Goal: Use online tool/utility

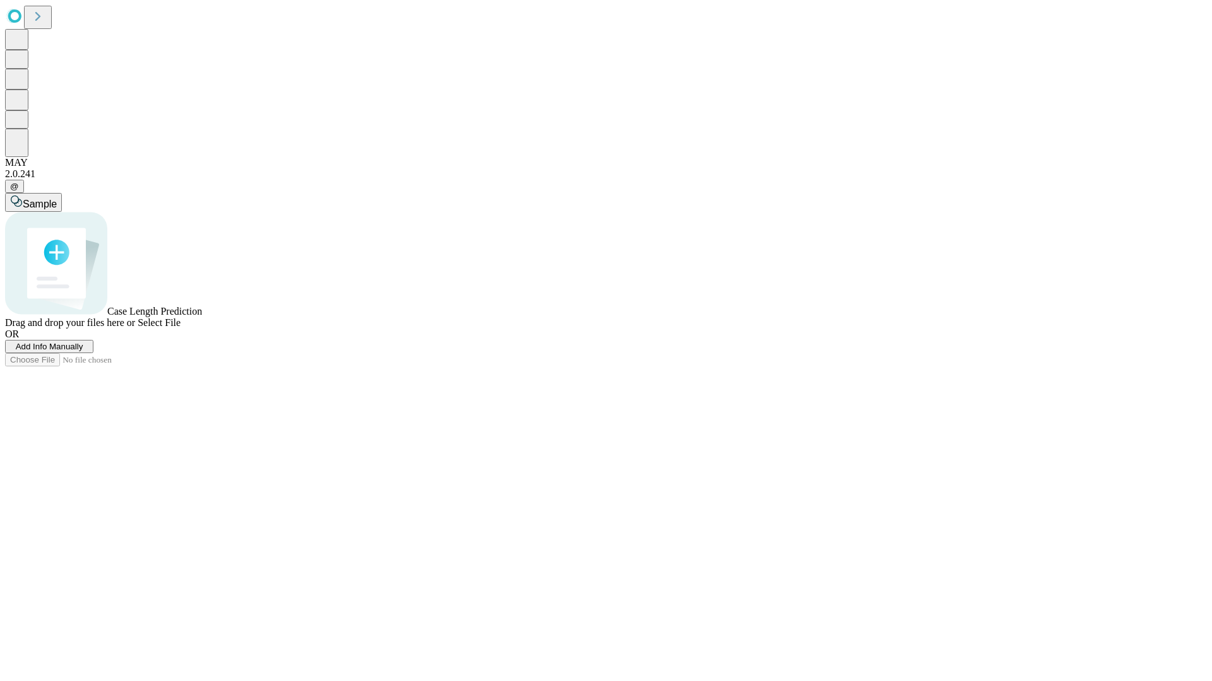
click at [180, 328] on span "Select File" at bounding box center [159, 322] width 43 height 11
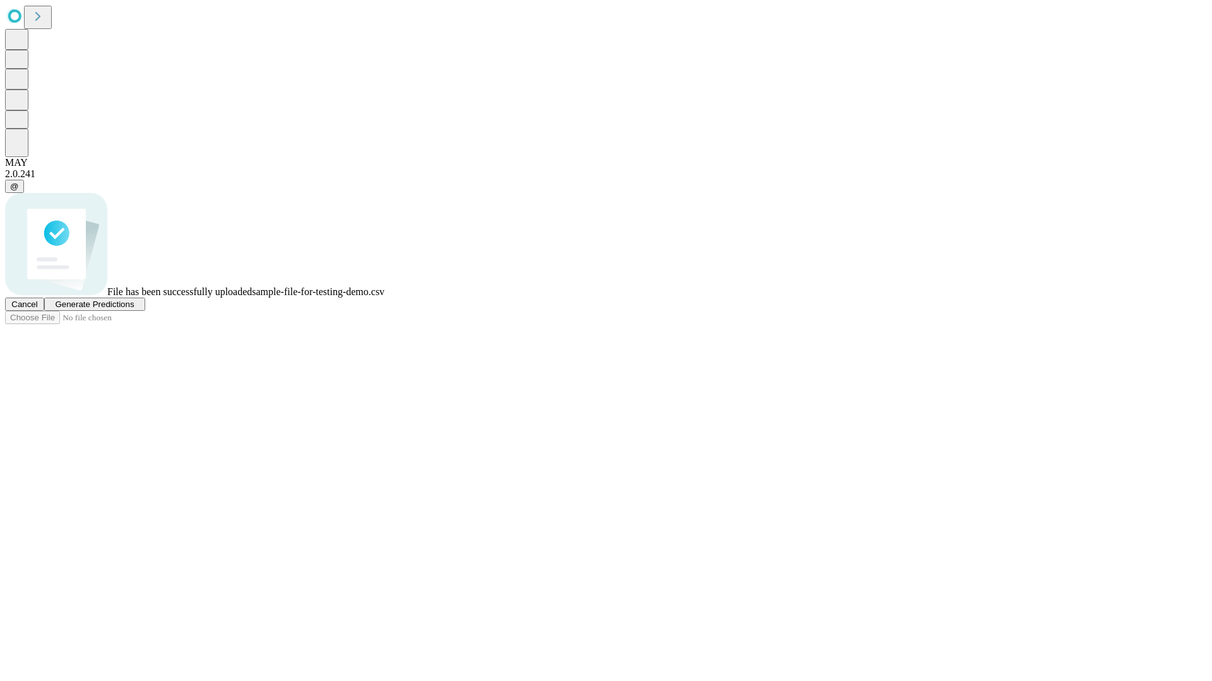
click at [134, 309] on span "Generate Predictions" at bounding box center [94, 304] width 79 height 9
